Goal: Task Accomplishment & Management: Manage account settings

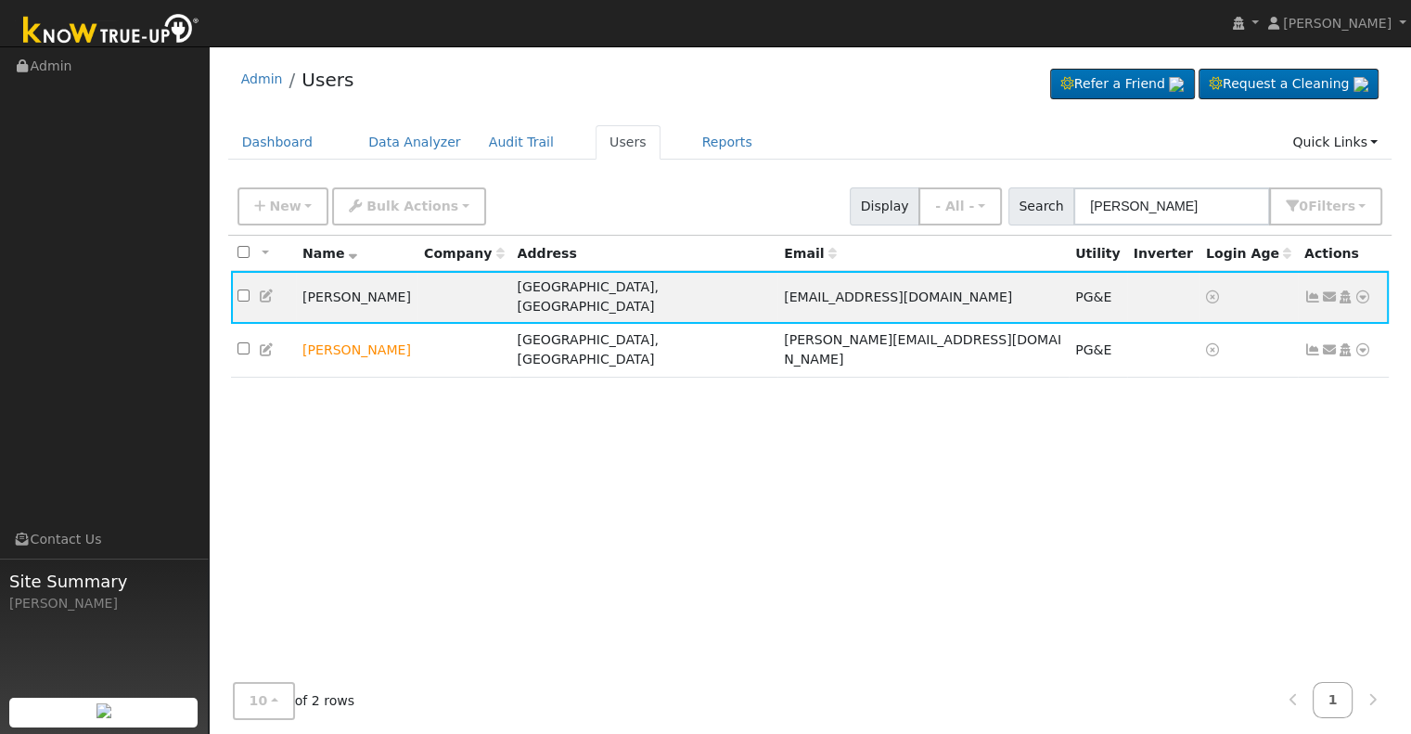
drag, startPoint x: 1201, startPoint y: 205, endPoint x: 880, endPoint y: 214, distance: 321.0
click at [880, 214] on div "New Add User Quick Add Quick Connect Quick Convert Lead Bulk Actions Send Email…" at bounding box center [810, 203] width 1152 height 45
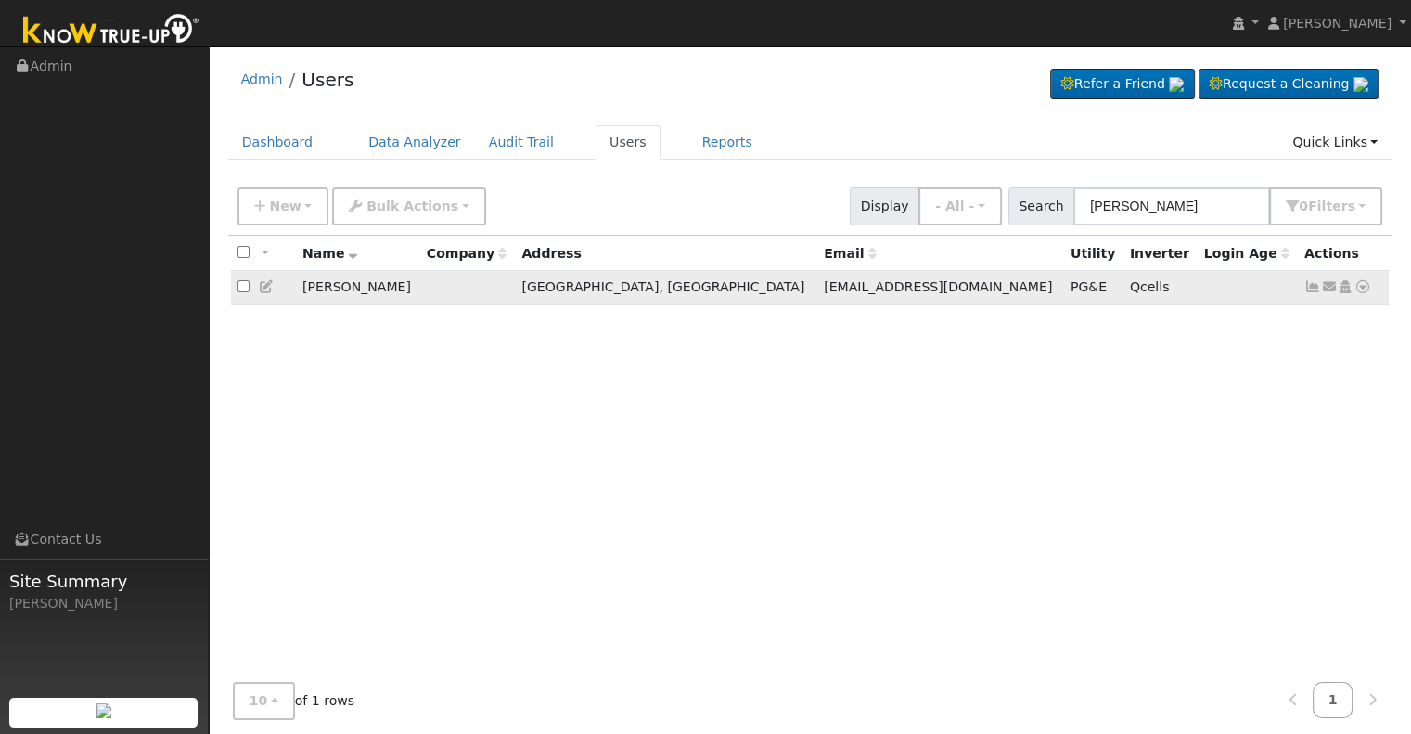
type input "[PERSON_NAME]"
click at [1312, 282] on icon at bounding box center [1312, 286] width 17 height 13
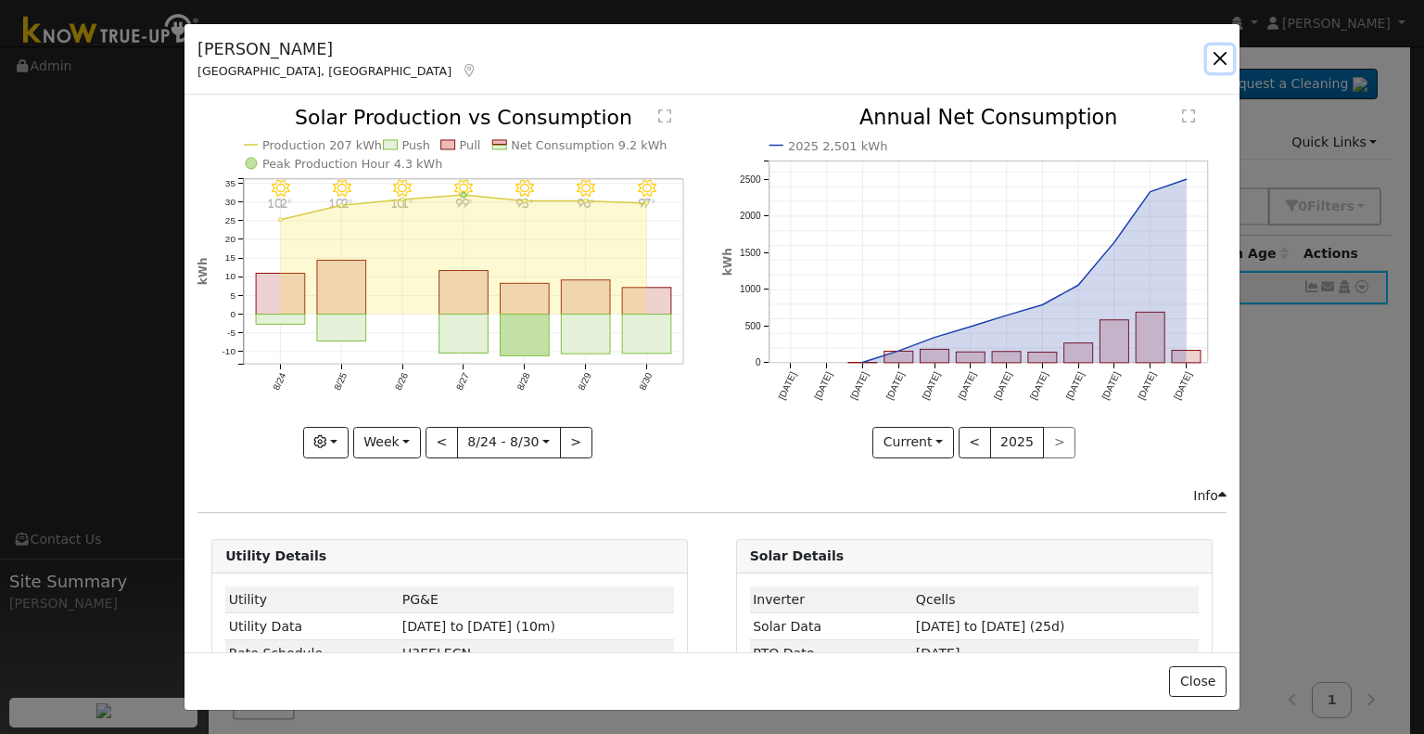
click at [1225, 63] on button "button" at bounding box center [1220, 58] width 26 height 26
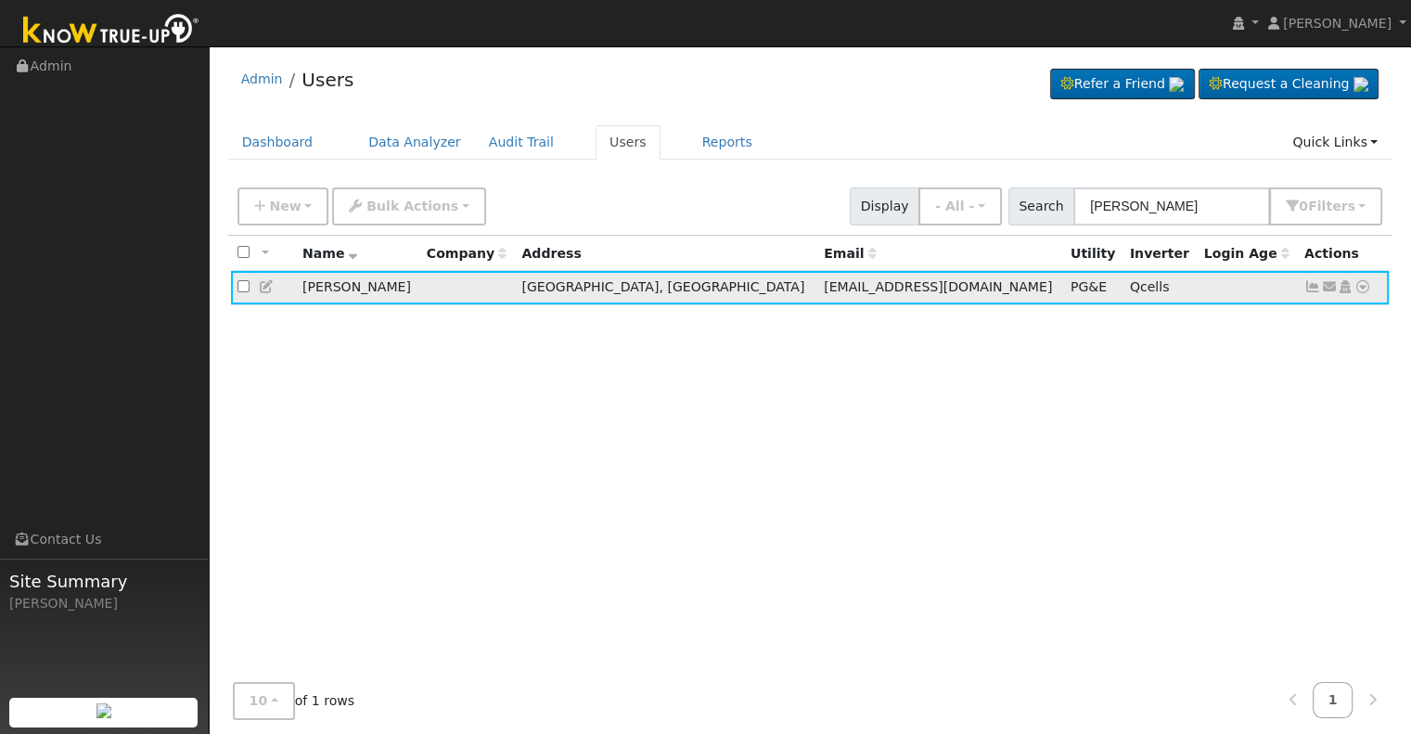
click at [1312, 285] on icon at bounding box center [1312, 286] width 17 height 13
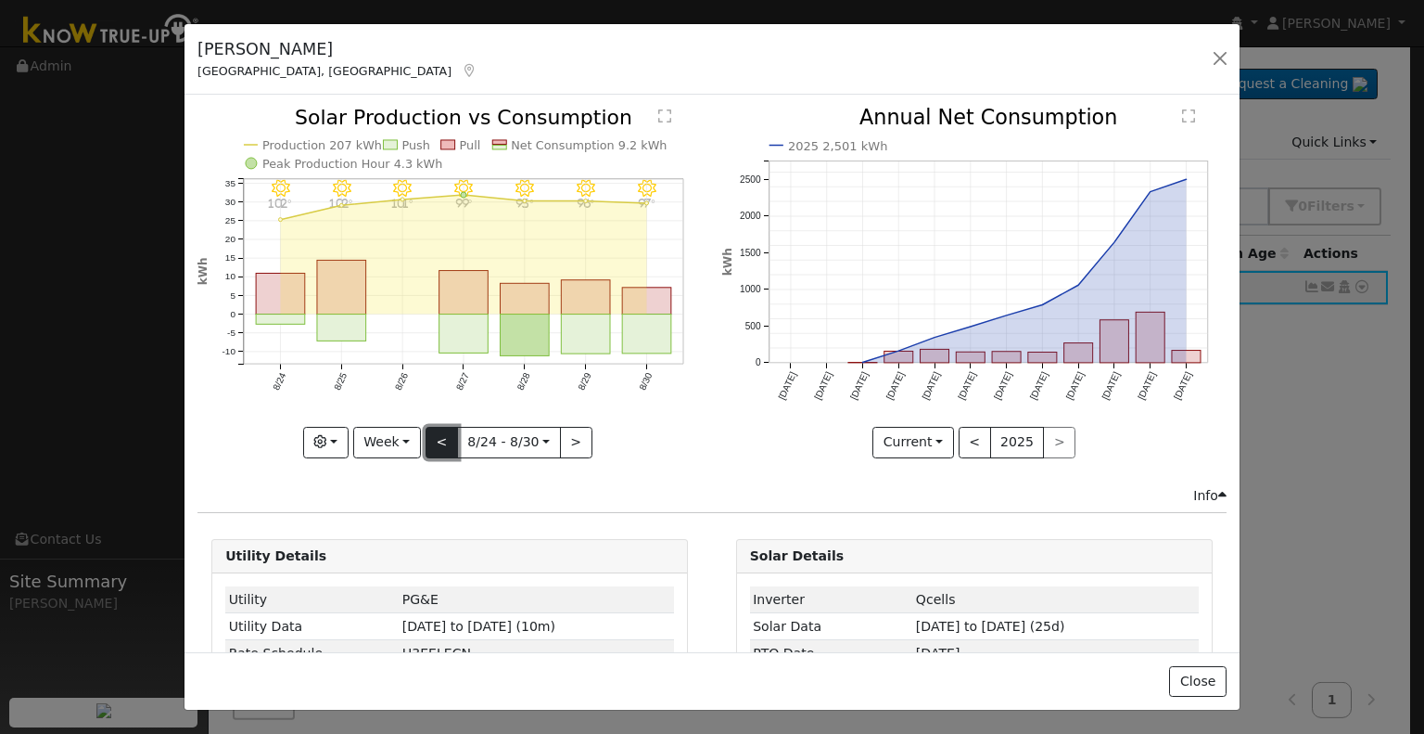
click at [440, 439] on button "<" at bounding box center [442, 443] width 32 height 32
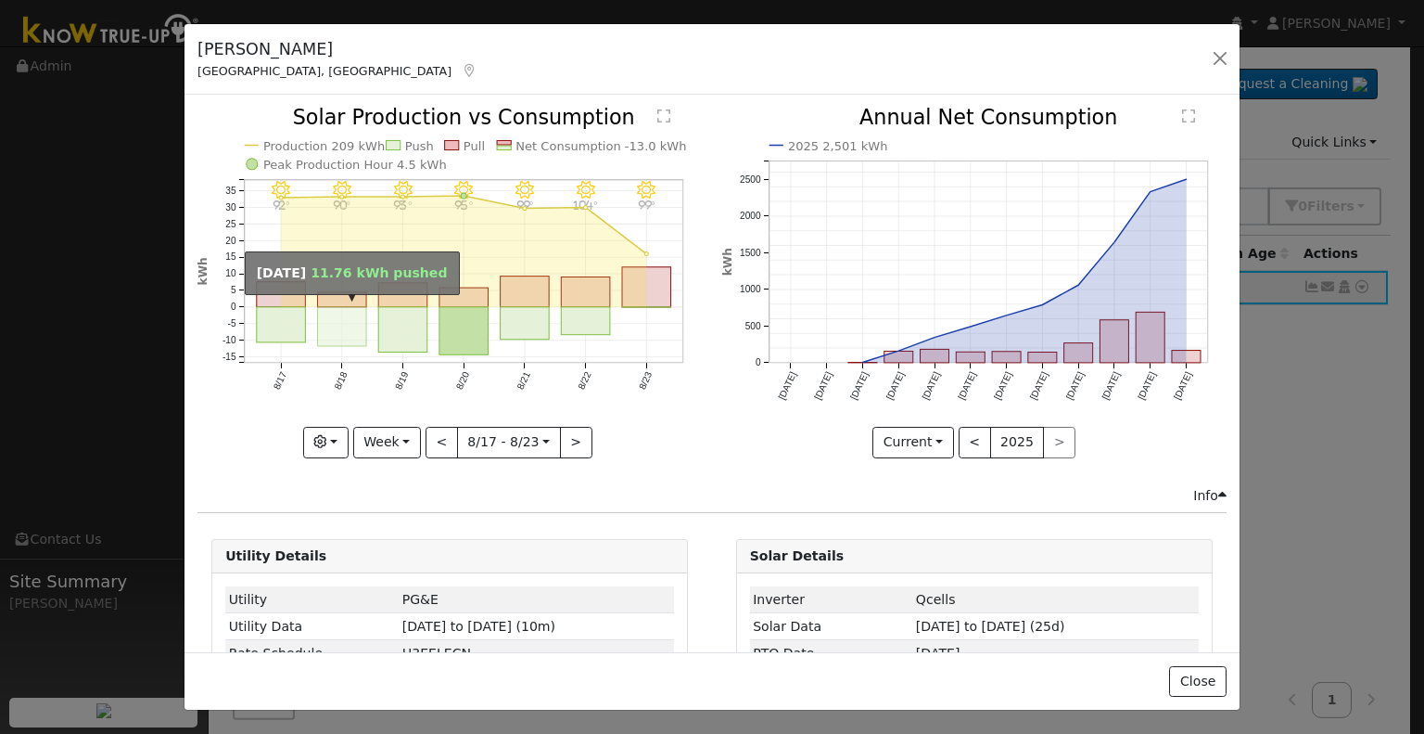
click at [332, 313] on rect "onclick=""" at bounding box center [342, 326] width 49 height 39
type input "2025-08-18"
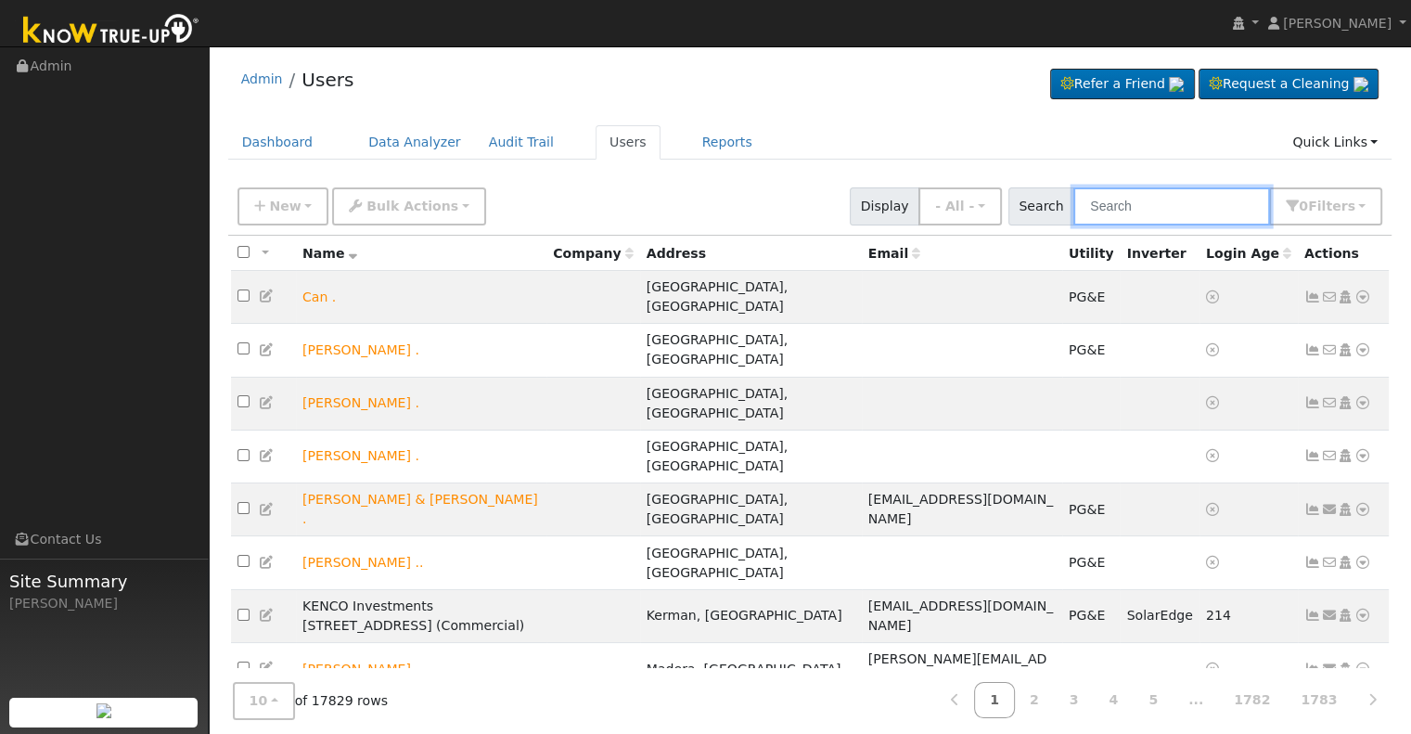
click at [1170, 198] on input "text" at bounding box center [1171, 206] width 197 height 38
paste input "[PERSON_NAME]"
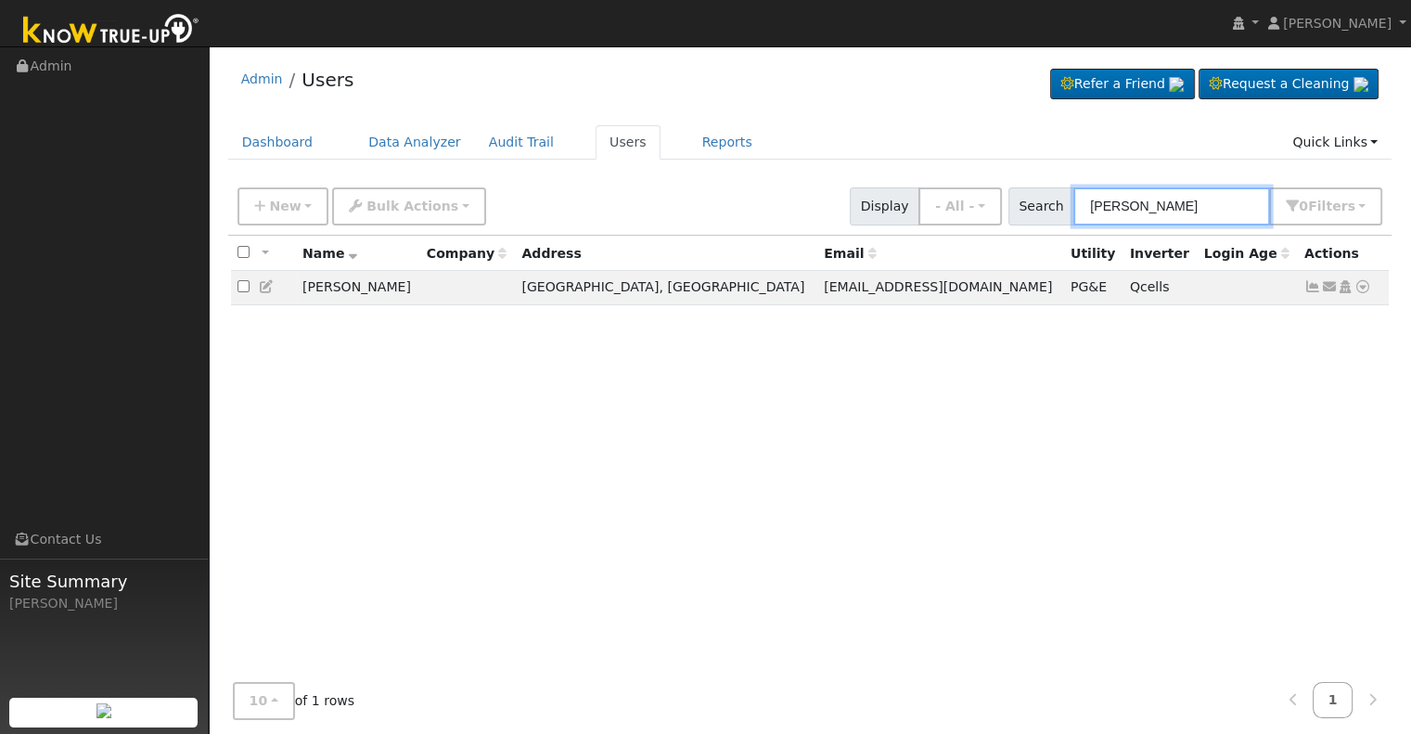
type input "[PERSON_NAME]"
